Goal: Transaction & Acquisition: Purchase product/service

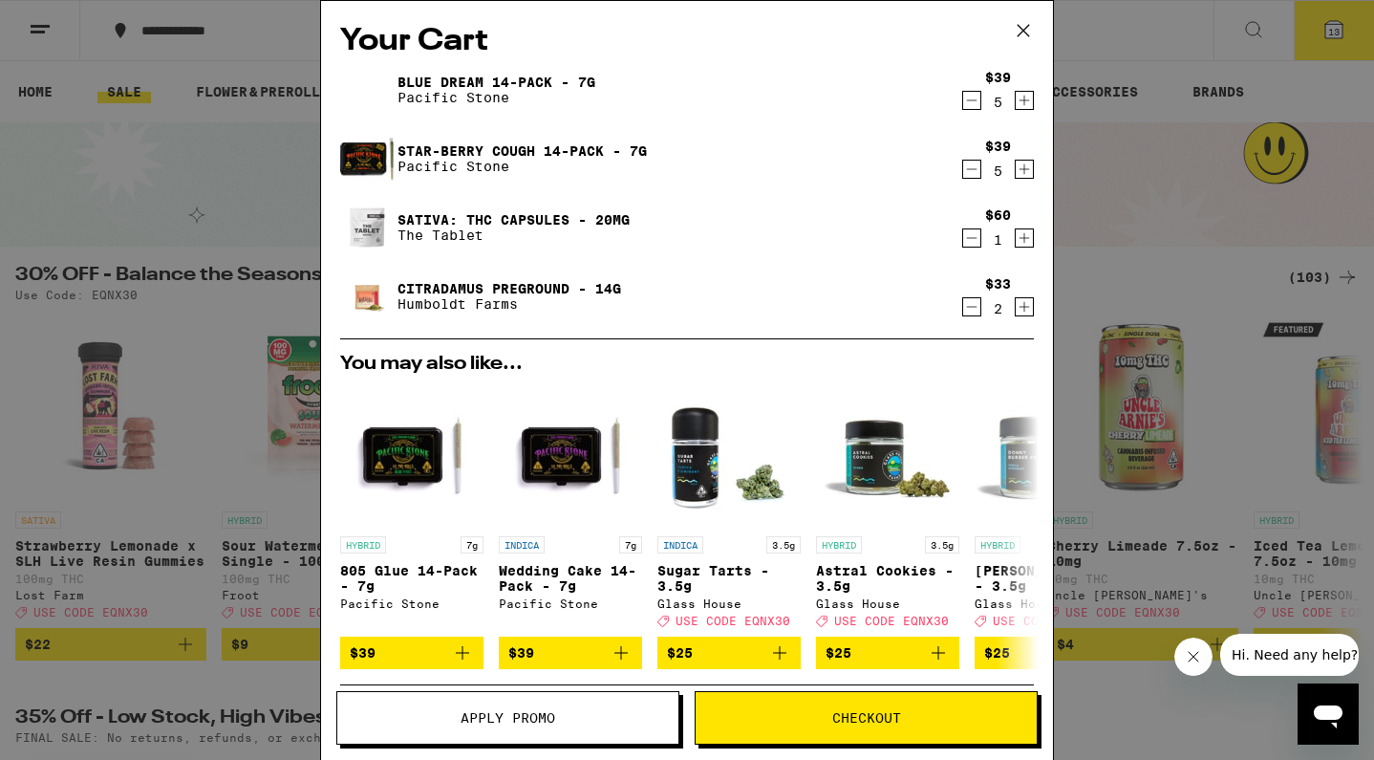
click at [803, 702] on button "Checkout" at bounding box center [866, 718] width 343 height 54
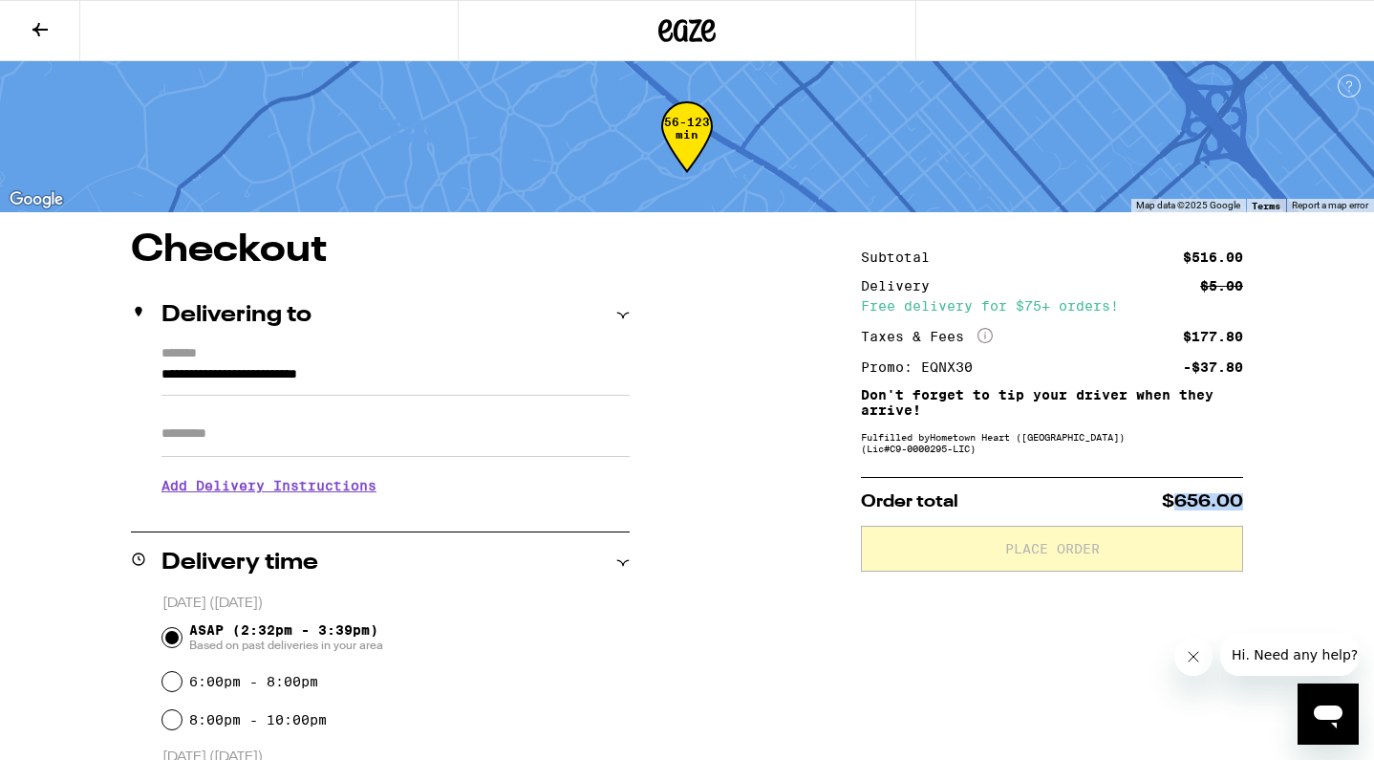
drag, startPoint x: 1174, startPoint y: 509, endPoint x: 1252, endPoint y: 507, distance: 77.4
click at [1199, 510] on span "$656.00" at bounding box center [1202, 501] width 81 height 17
drag, startPoint x: 1177, startPoint y: 515, endPoint x: 1257, endPoint y: 509, distance: 79.5
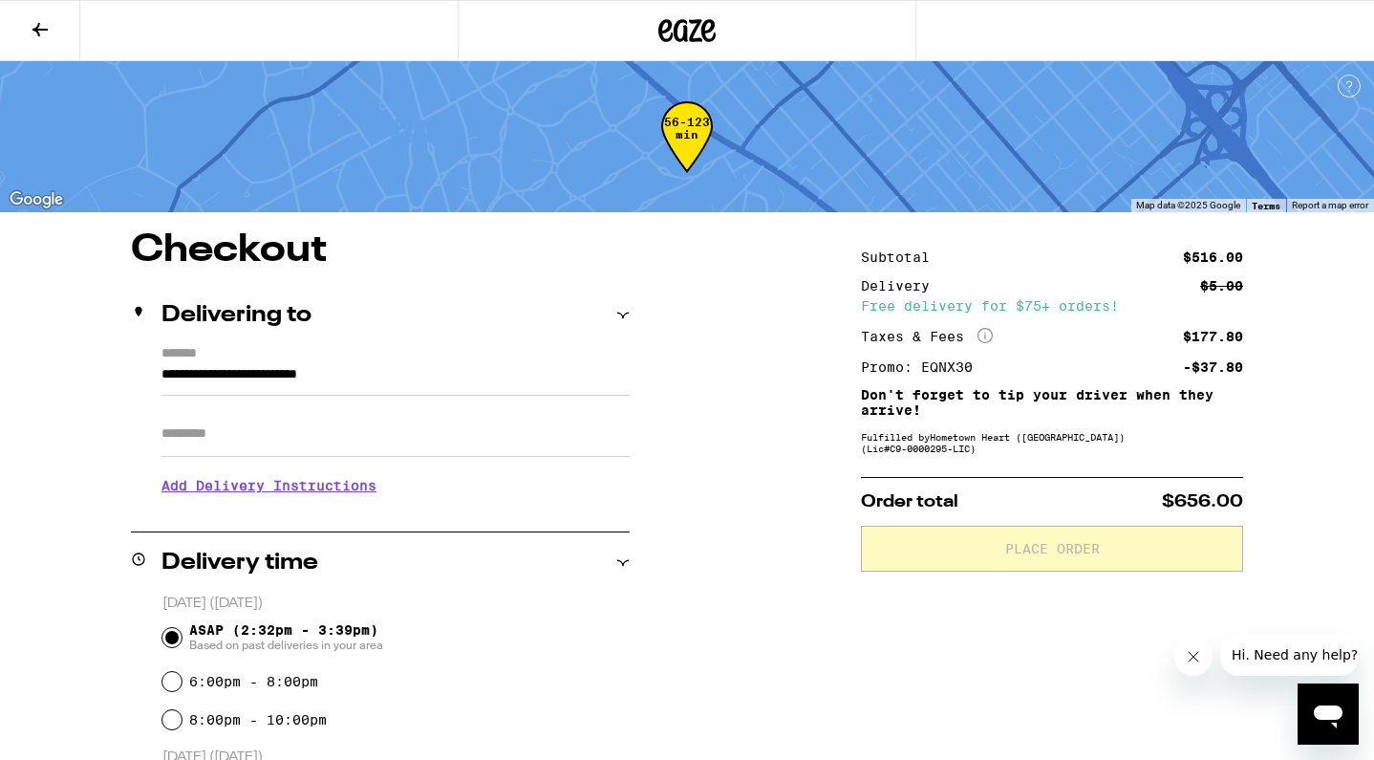
click at [1232, 509] on span "$656.00" at bounding box center [1202, 501] width 81 height 17
drag, startPoint x: 919, startPoint y: 367, endPoint x: 1005, endPoint y: 364, distance: 86.1
click at [1005, 365] on div "Promo: EQNX30 -$37.80" at bounding box center [1052, 366] width 382 height 13
click at [915, 322] on div "Subtotal $516.00 Delivery $5.00 Free delivery for $75+ orders! Taxes & Fees Mor…" at bounding box center [1052, 311] width 382 height 123
drag, startPoint x: 1174, startPoint y: 499, endPoint x: 1235, endPoint y: 500, distance: 60.2
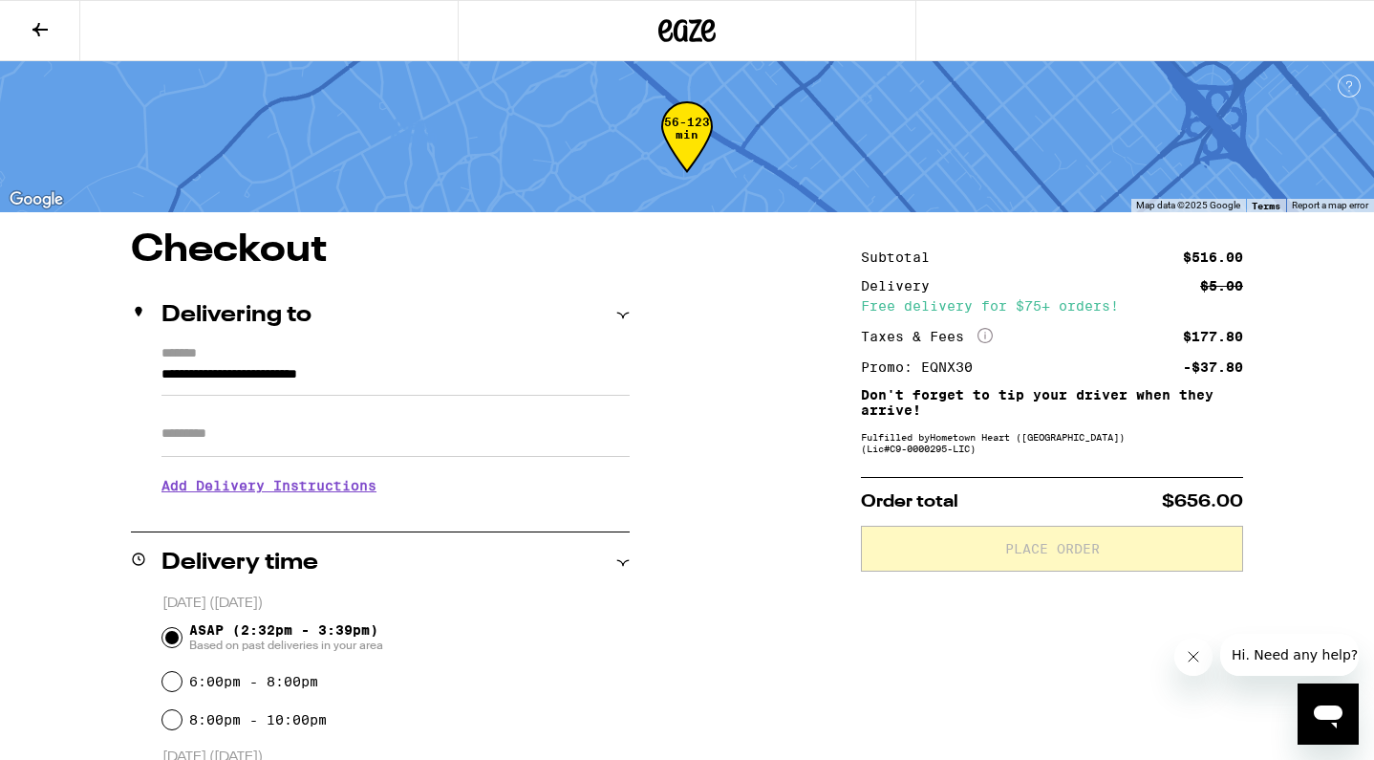
click at [1235, 500] on div "Order total $656.00 Place Order" at bounding box center [1052, 524] width 382 height 95
click at [1201, 510] on span "$656.00" at bounding box center [1202, 501] width 81 height 17
